Goal: Communication & Community: Answer question/provide support

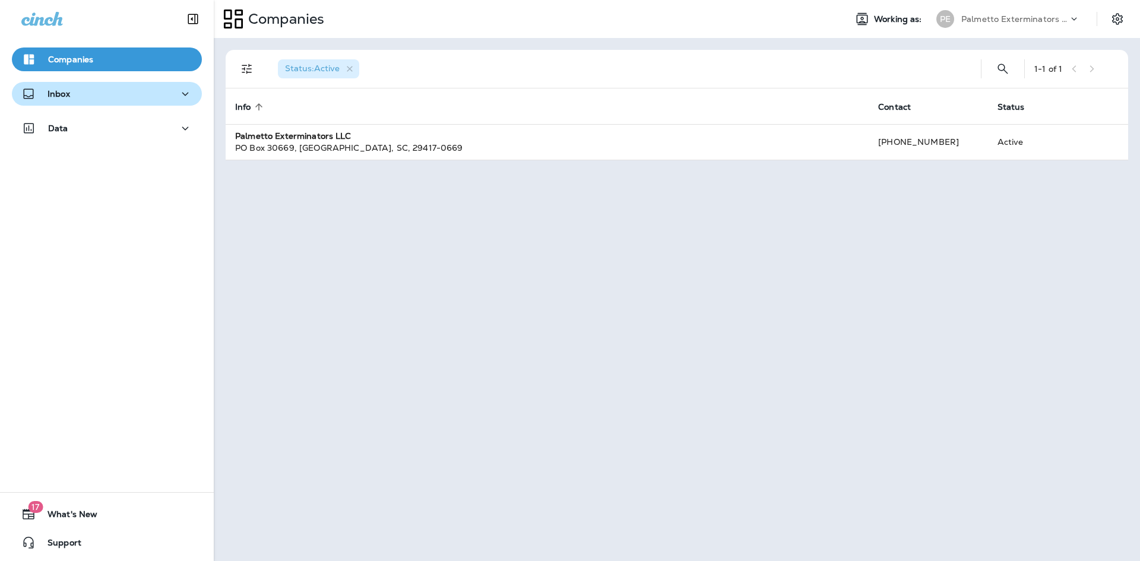
click at [131, 97] on div "Inbox" at bounding box center [106, 94] width 171 height 15
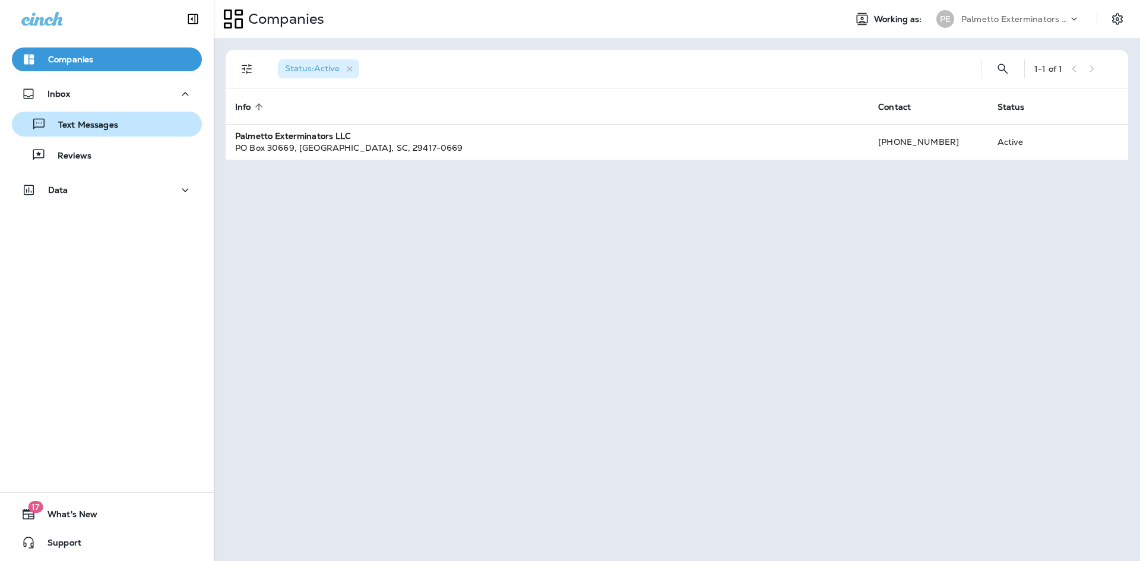
click at [116, 120] on p "Text Messages" at bounding box center [82, 125] width 72 height 11
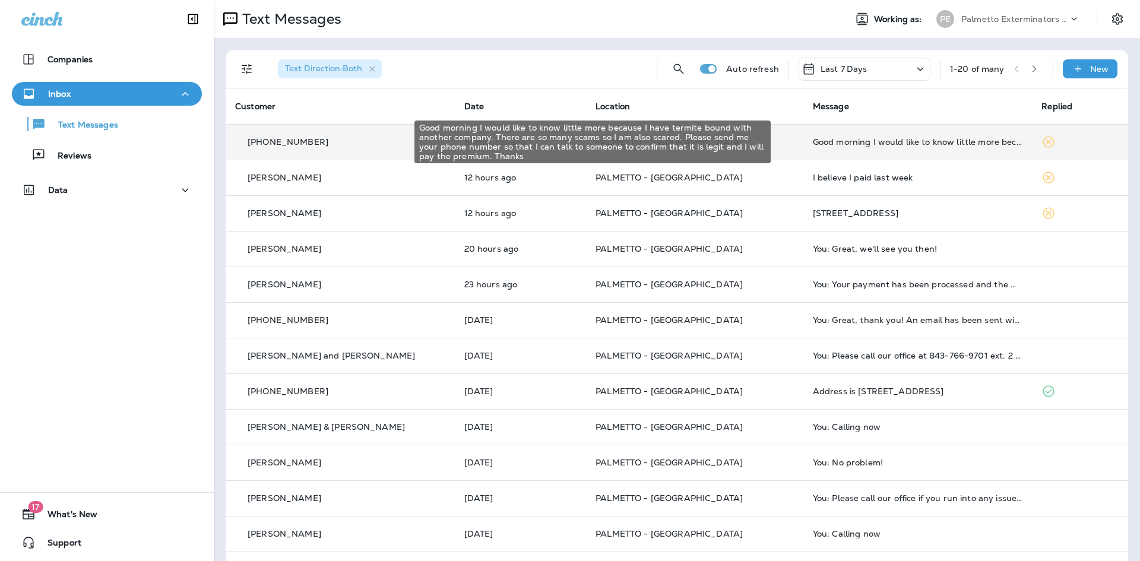
click at [928, 142] on div "Good morning I would like to know little more because I have termite bound with…" at bounding box center [918, 141] width 210 height 9
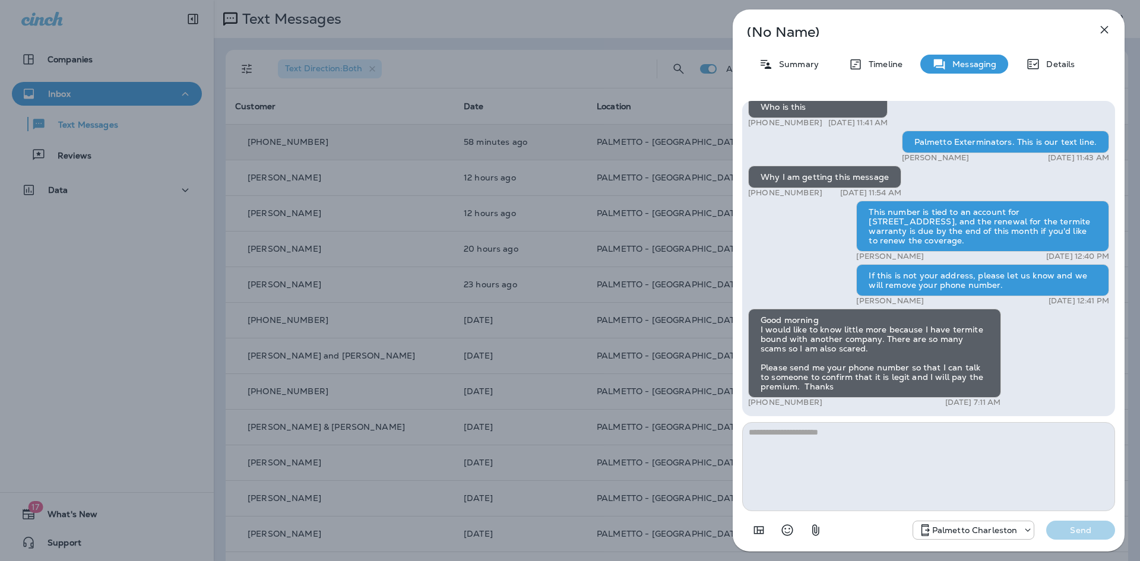
click at [819, 437] on textarea at bounding box center [928, 466] width 373 height 89
click at [849, 428] on textarea at bounding box center [928, 466] width 373 height 89
click at [840, 428] on textarea at bounding box center [928, 466] width 373 height 89
click at [838, 440] on textarea at bounding box center [928, 466] width 373 height 89
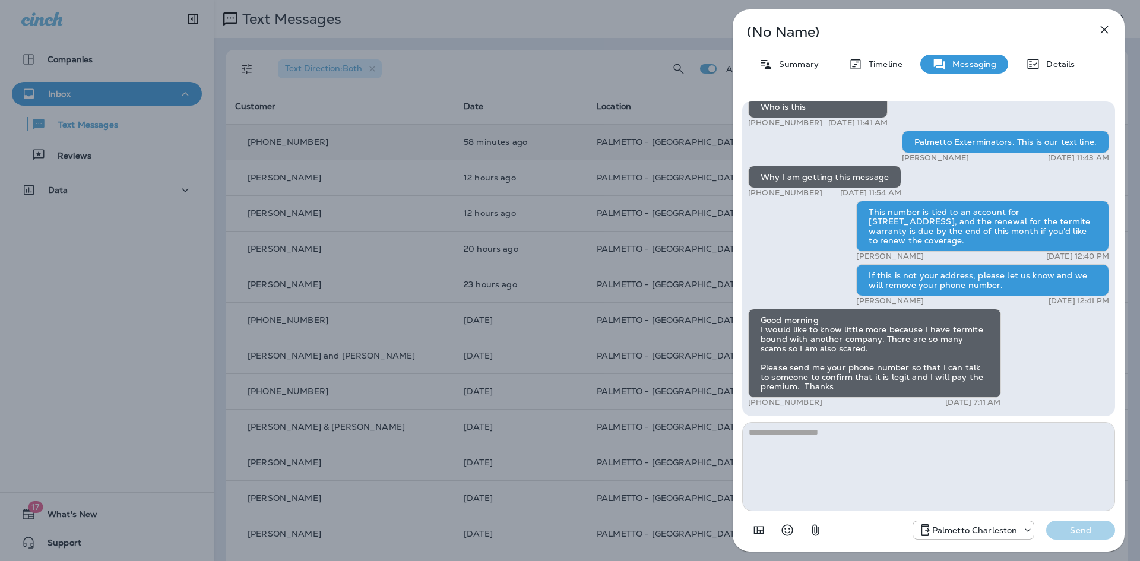
click at [1107, 26] on icon "button" at bounding box center [1104, 30] width 14 height 14
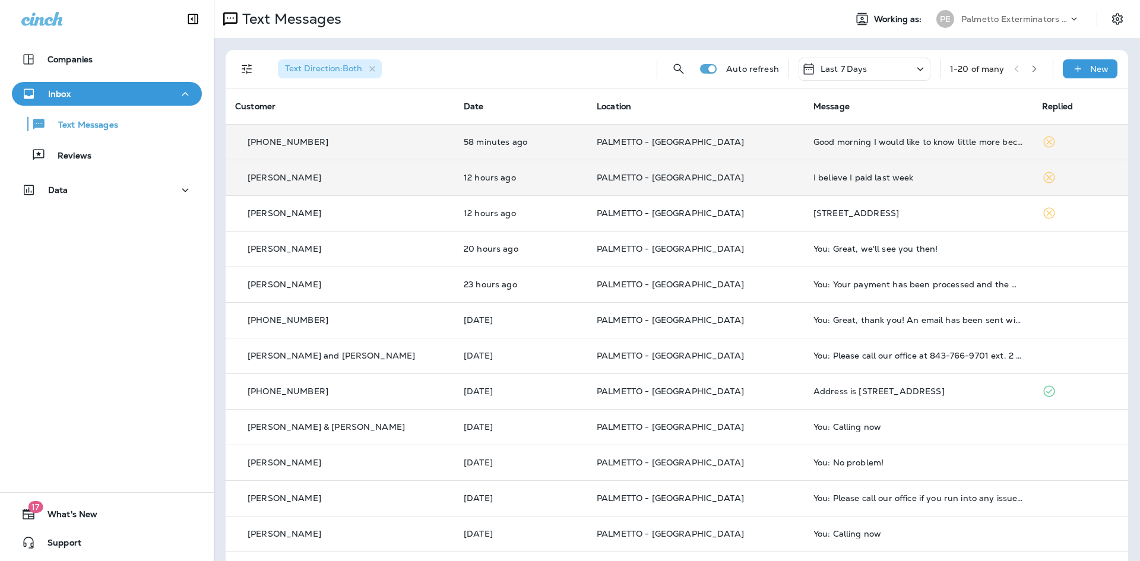
click at [860, 179] on div "I believe I paid last week" at bounding box center [918, 177] width 210 height 9
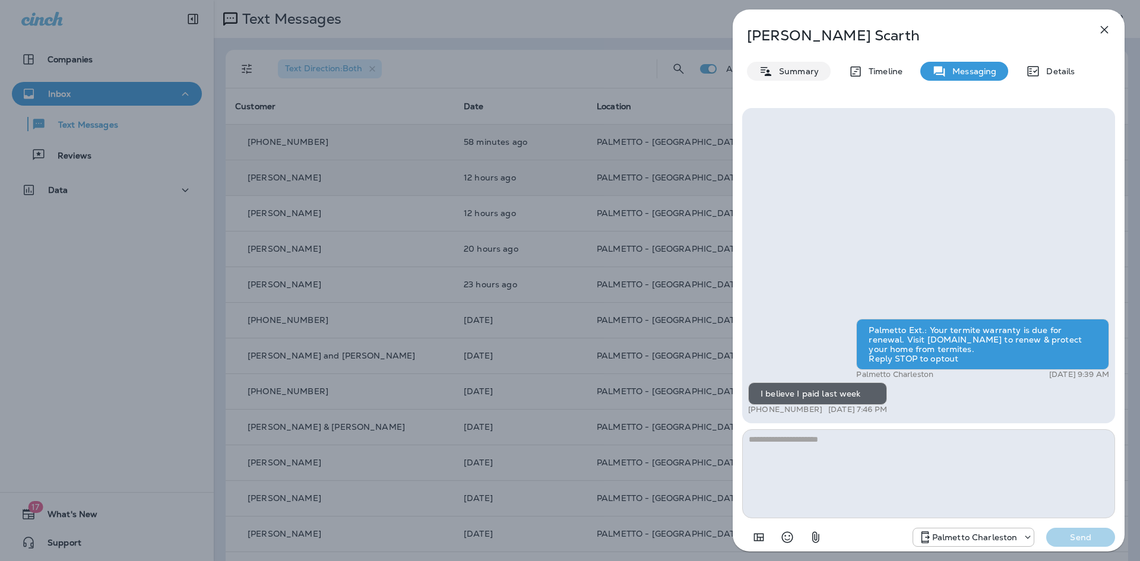
click at [798, 64] on div "Summary" at bounding box center [789, 71] width 84 height 19
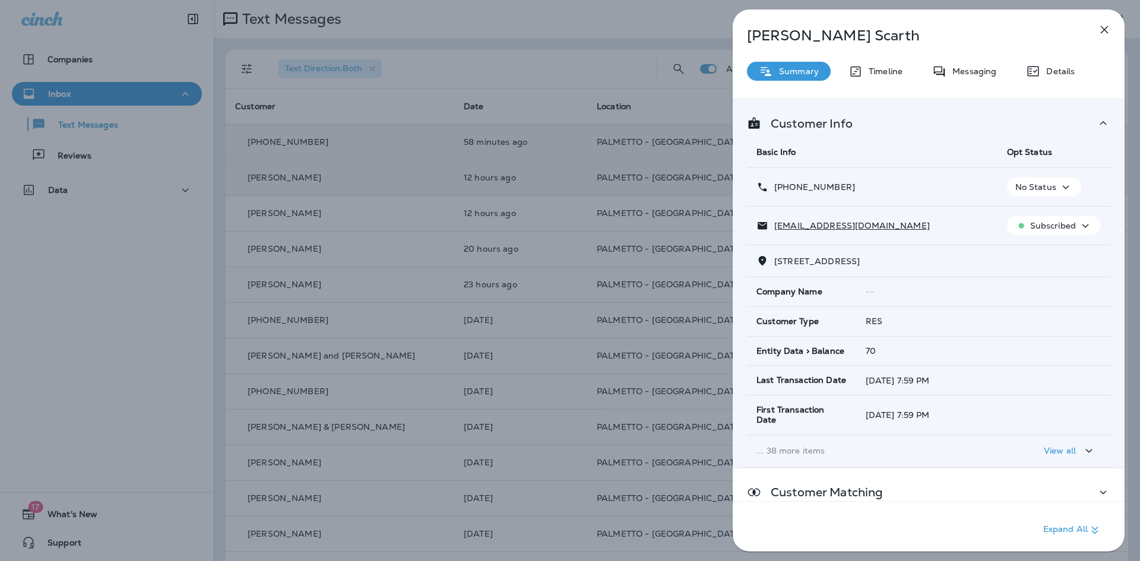
drag, startPoint x: 854, startPoint y: 264, endPoint x: 774, endPoint y: 266, distance: 80.2
click at [774, 266] on span "[STREET_ADDRESS]" at bounding box center [816, 261] width 85 height 11
copy span "[STREET_ADDRESS]"
click at [876, 75] on p "Timeline" at bounding box center [883, 70] width 40 height 9
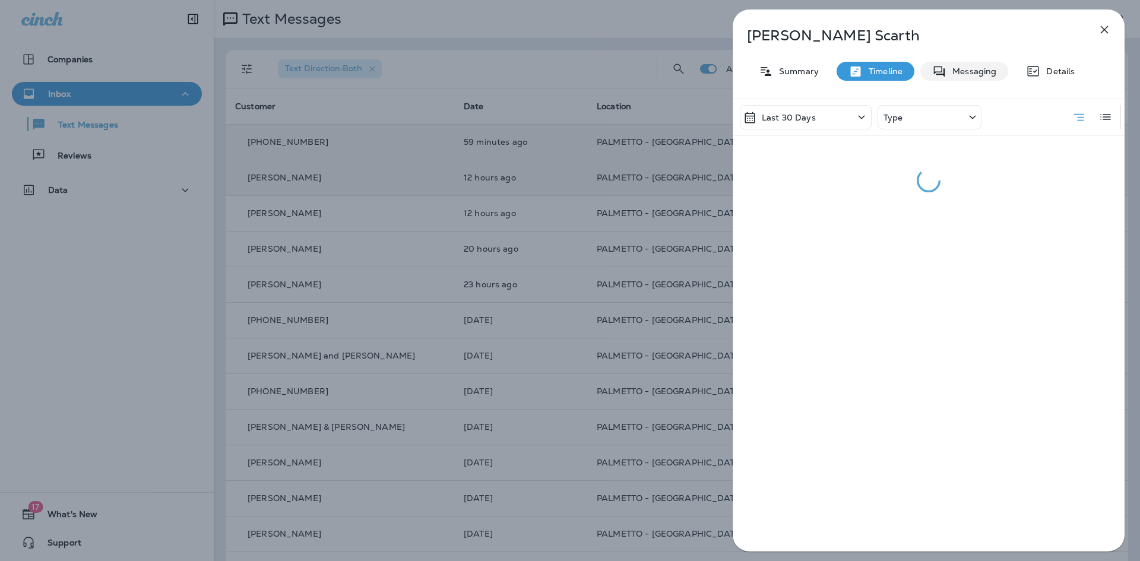
click at [975, 69] on p "Messaging" at bounding box center [971, 70] width 50 height 9
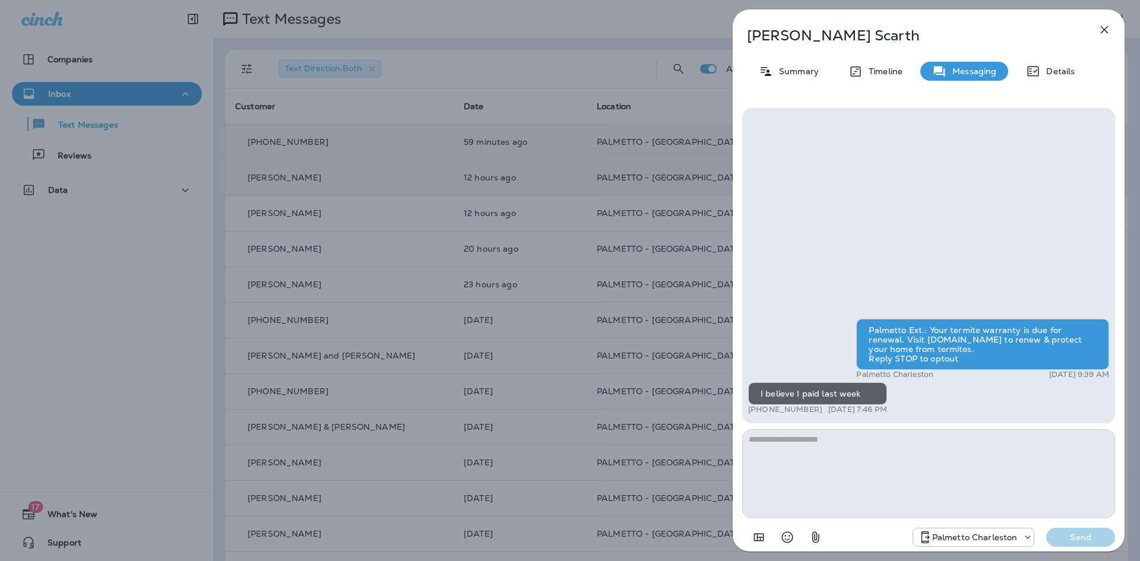
click at [848, 464] on textarea at bounding box center [928, 473] width 373 height 89
type textarea "**********"
click at [1082, 534] on p "Send" at bounding box center [1080, 537] width 50 height 11
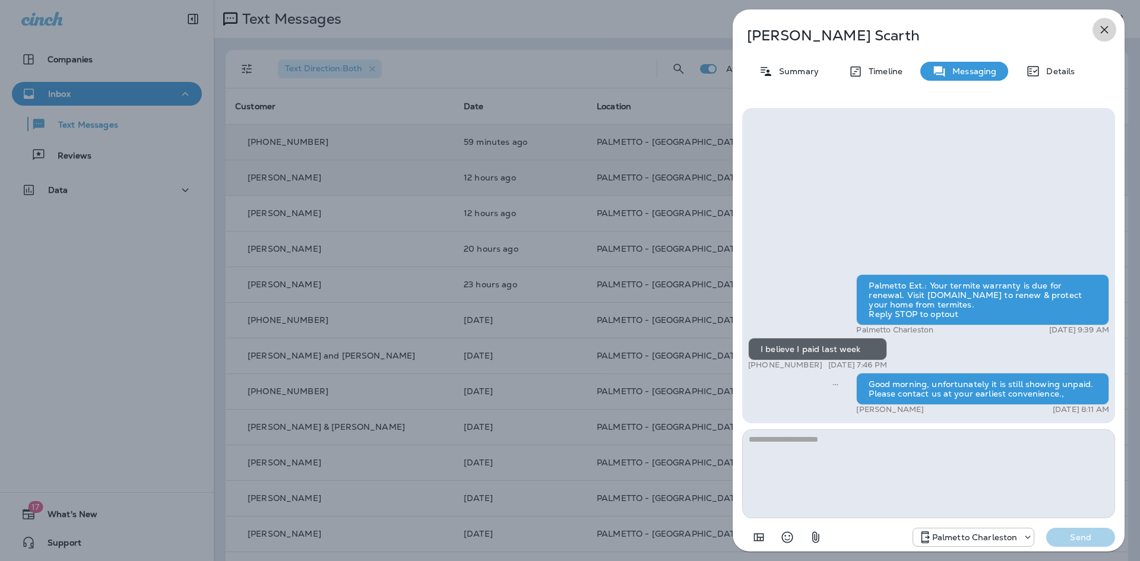
click at [1107, 24] on icon "button" at bounding box center [1104, 30] width 14 height 14
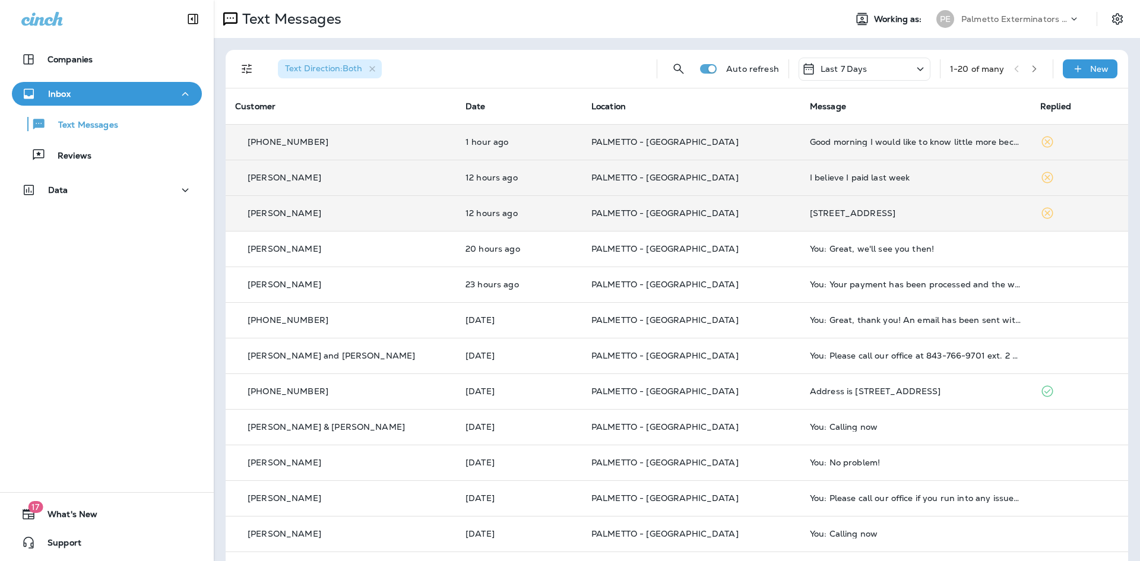
click at [826, 216] on div "[STREET_ADDRESS]" at bounding box center [915, 212] width 211 height 9
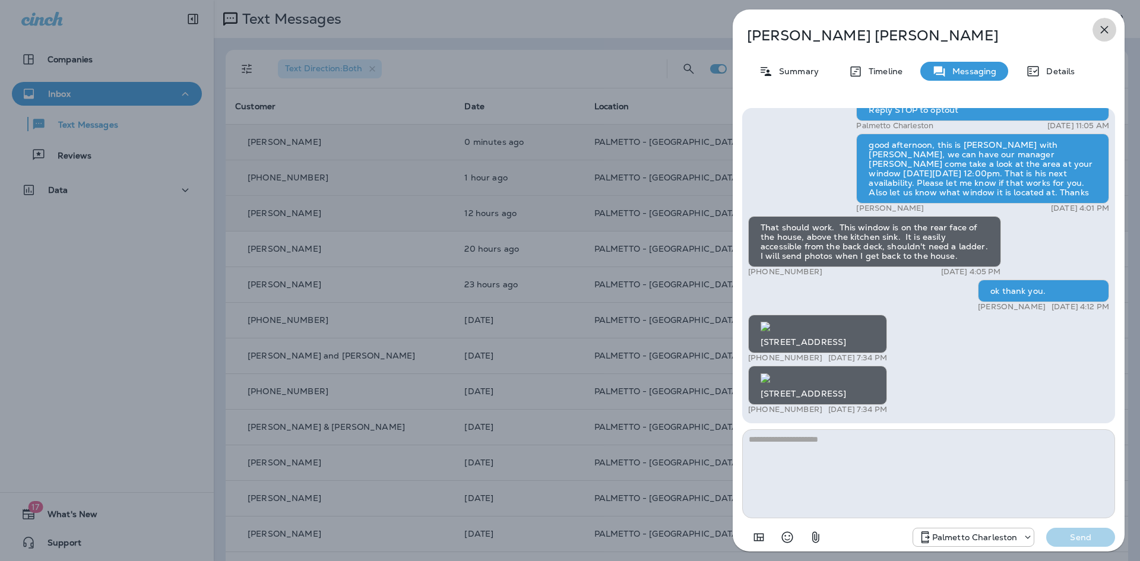
click at [1107, 24] on icon "button" at bounding box center [1104, 30] width 14 height 14
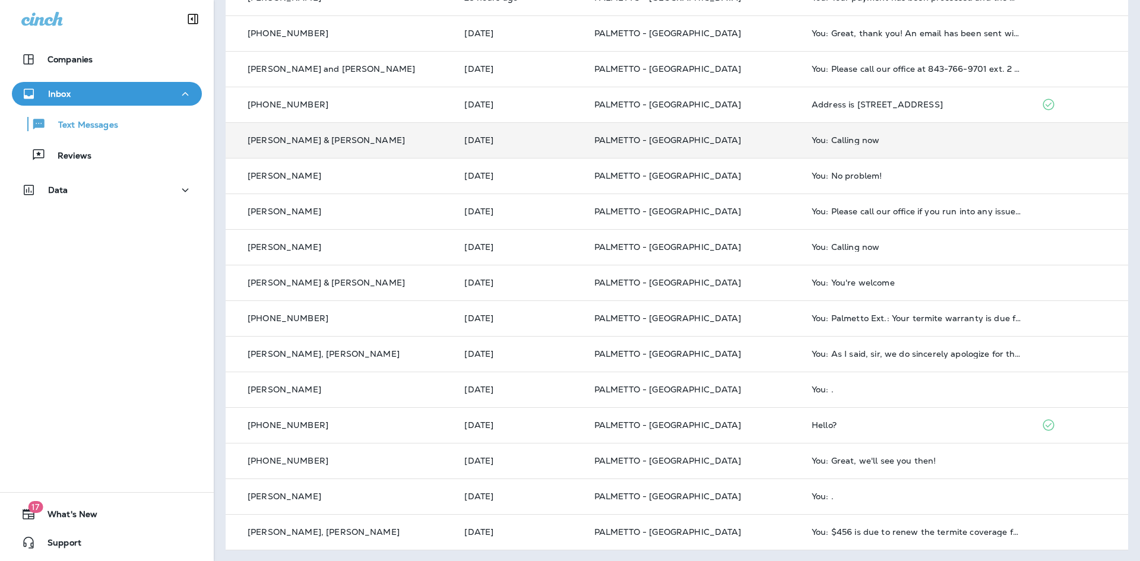
scroll to position [288, 0]
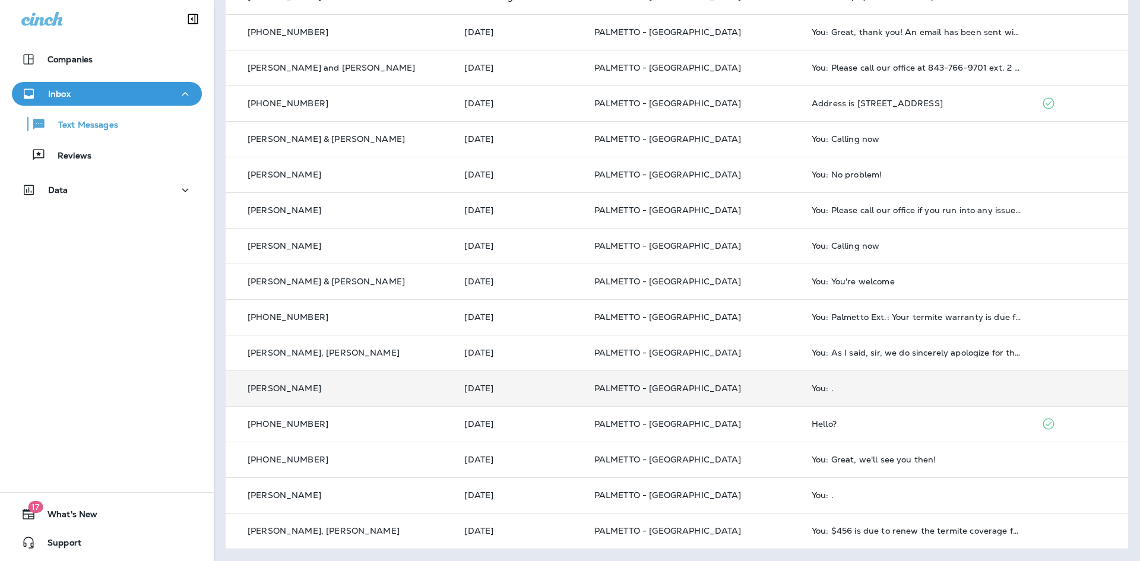
click at [825, 381] on td "You: ." at bounding box center [916, 388] width 229 height 36
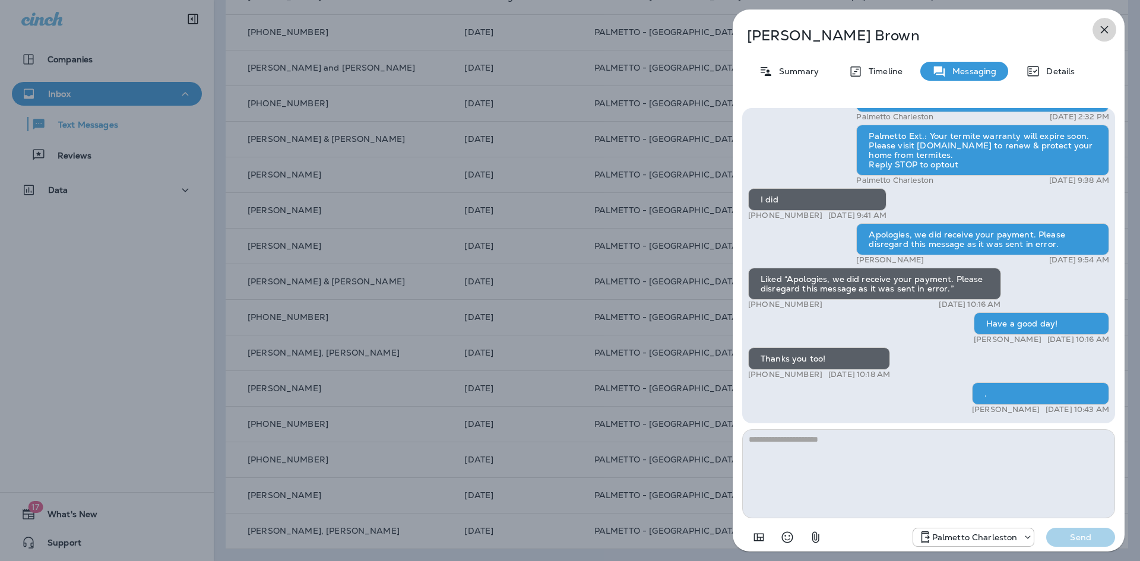
click at [1101, 27] on icon "button" at bounding box center [1104, 30] width 14 height 14
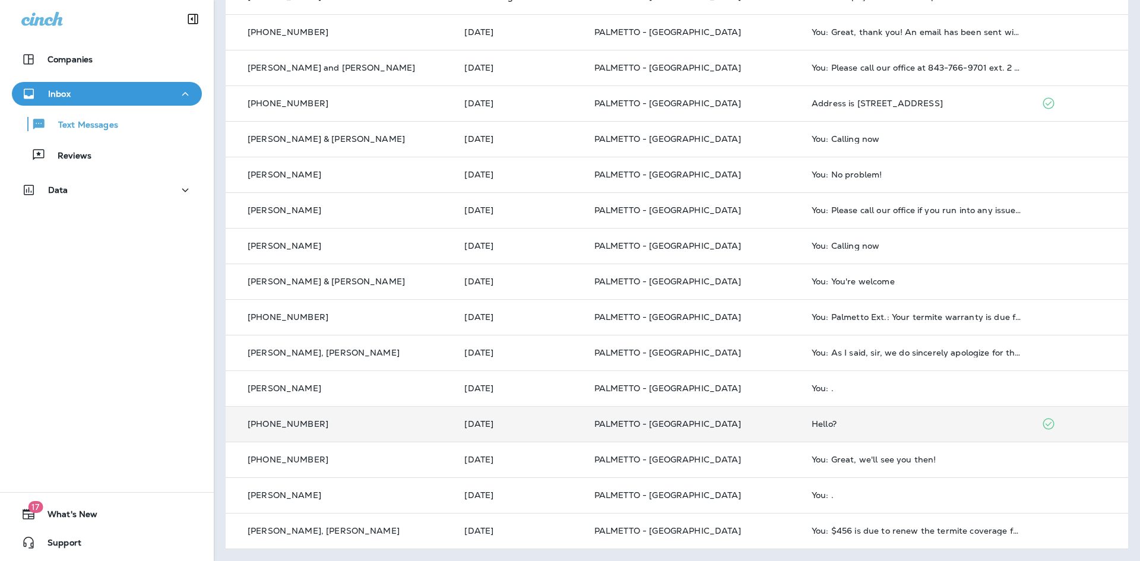
click at [816, 422] on div "Hello?" at bounding box center [916, 423] width 210 height 9
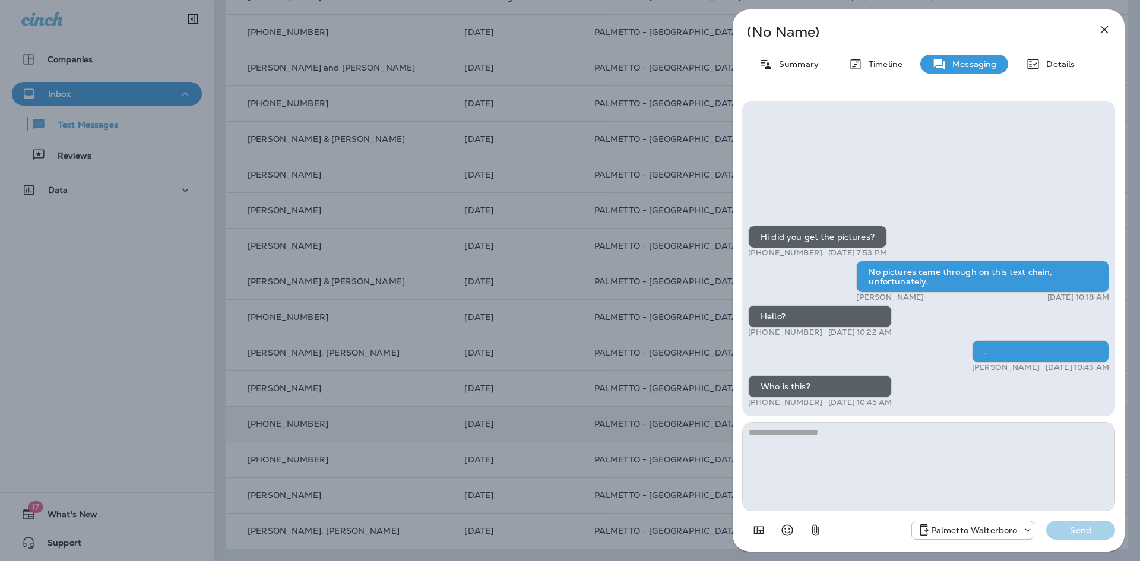
click at [807, 447] on textarea at bounding box center [928, 466] width 373 height 89
click at [807, 443] on textarea at bounding box center [928, 466] width 373 height 89
type textarea "**********"
click at [1085, 528] on p "Send" at bounding box center [1080, 530] width 50 height 11
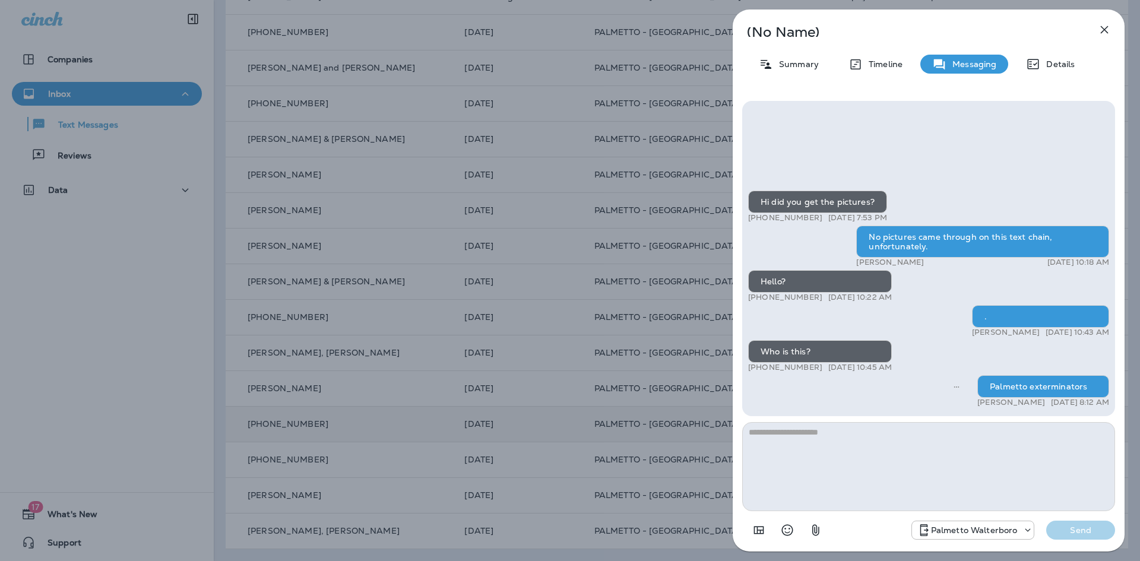
click at [1102, 31] on icon "button" at bounding box center [1105, 30] width 8 height 8
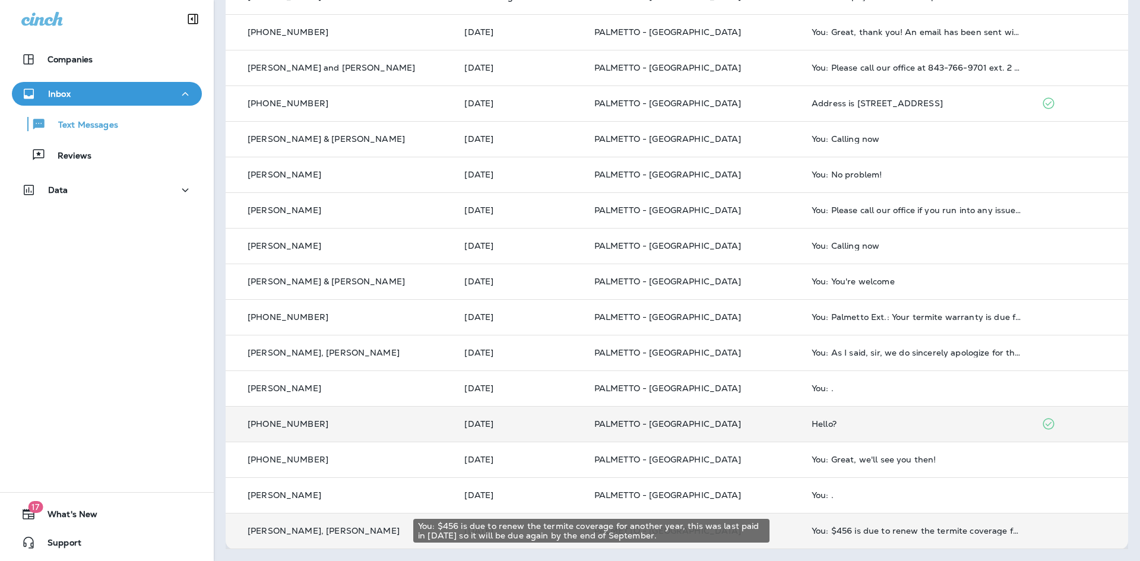
click at [903, 535] on div "You: $456 is due to renew the termite coverage for another year, this was last …" at bounding box center [916, 530] width 210 height 9
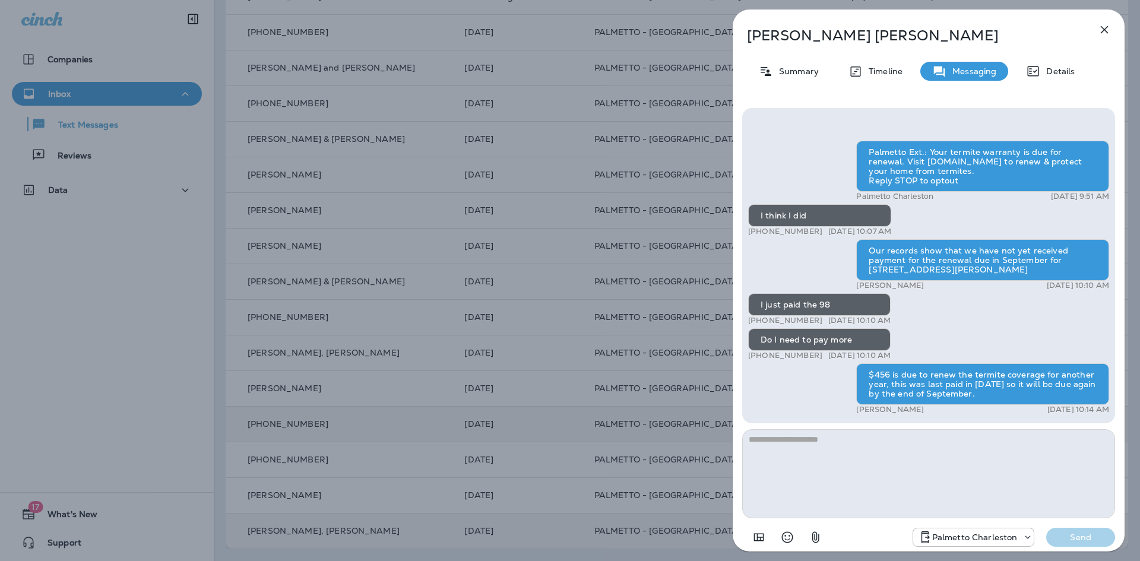
click at [1102, 30] on icon "button" at bounding box center [1104, 30] width 14 height 14
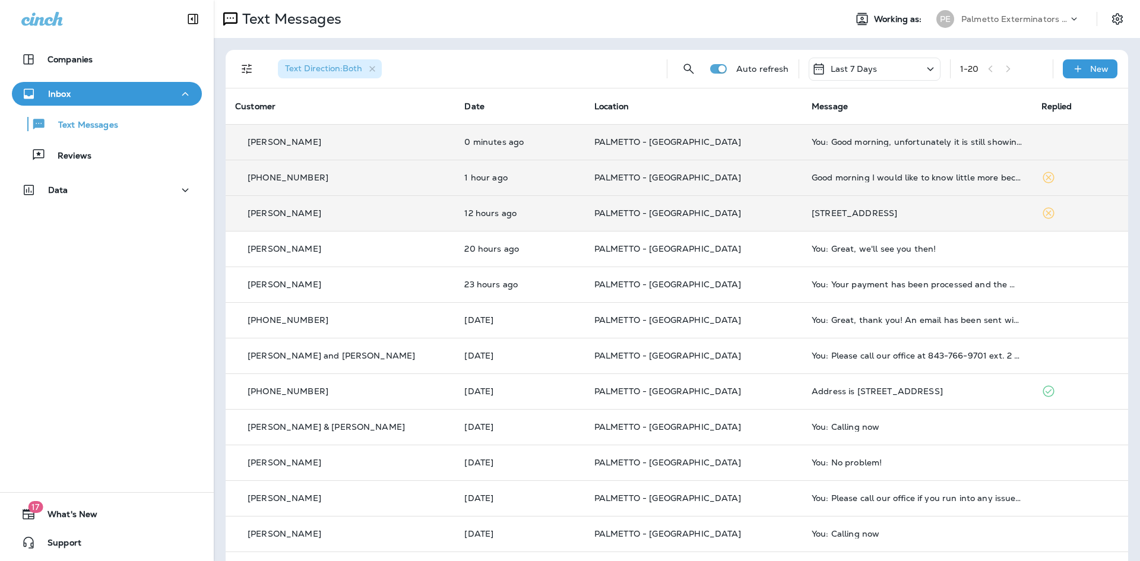
click at [865, 169] on td "Good morning I would like to know little more because I have termite bound with…" at bounding box center [916, 178] width 229 height 36
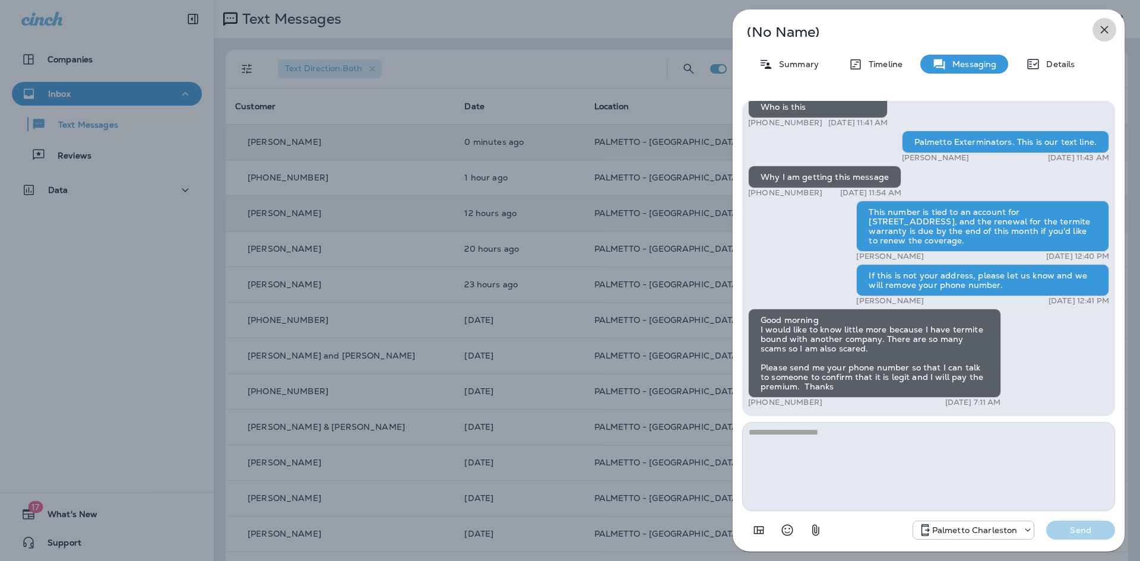
click at [1107, 27] on icon "button" at bounding box center [1105, 30] width 8 height 8
